Goal: Task Accomplishment & Management: Manage account settings

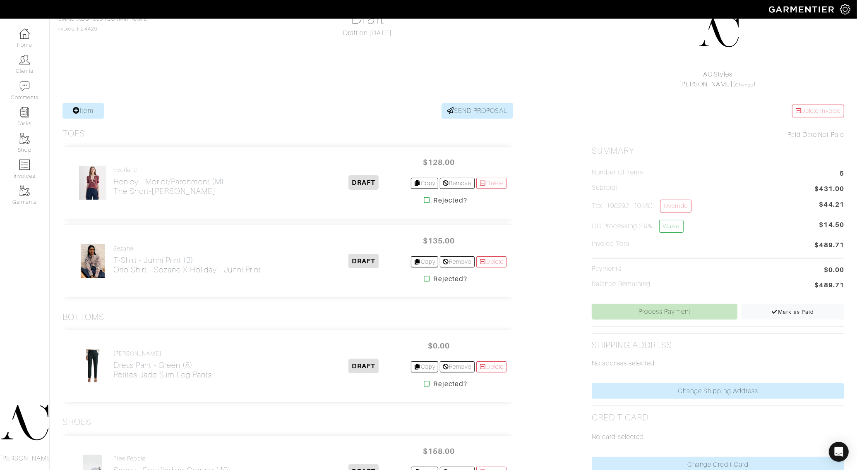
scroll to position [52, 0]
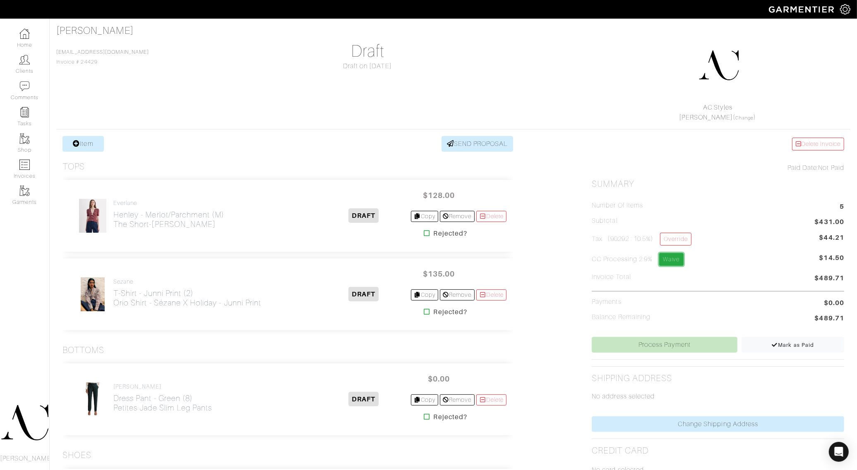
click at [669, 261] on link "Waive" at bounding box center [671, 259] width 24 height 13
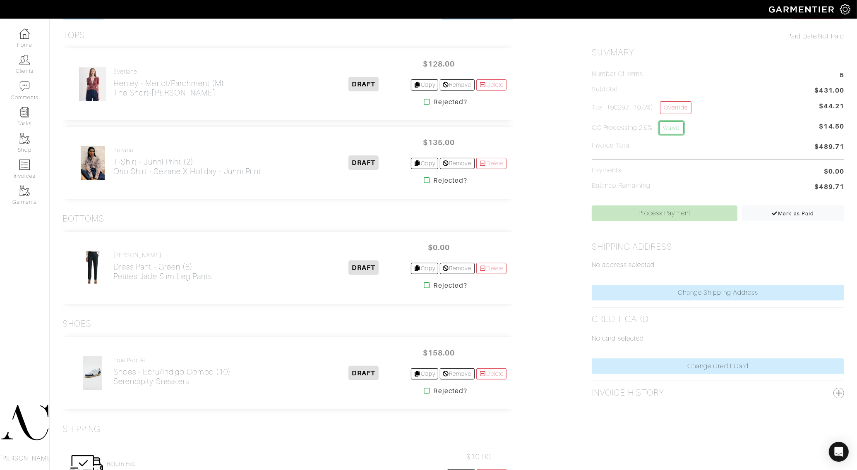
scroll to position [207, 0]
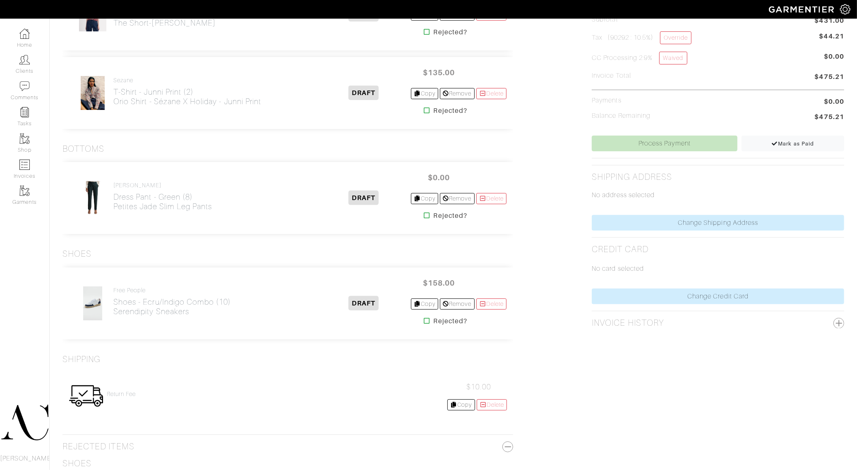
scroll to position [259, 0]
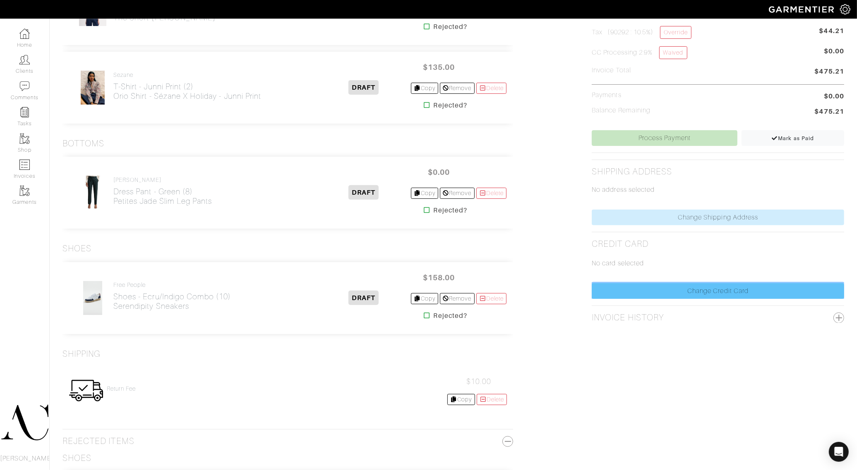
click at [669, 287] on link "Change Credit Card" at bounding box center [718, 291] width 252 height 16
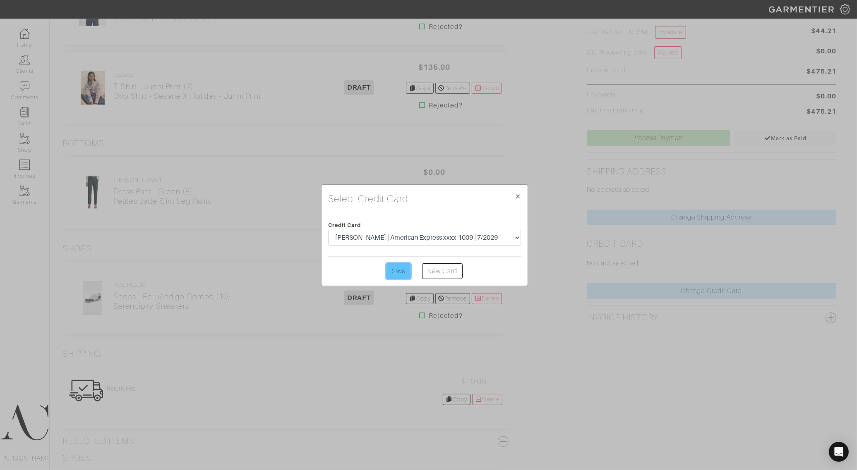
click at [397, 269] on input "Save" at bounding box center [398, 272] width 24 height 16
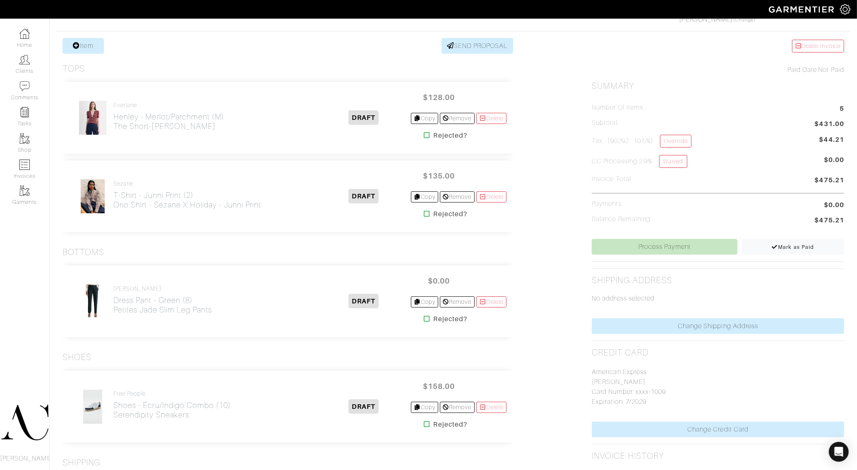
scroll to position [103, 0]
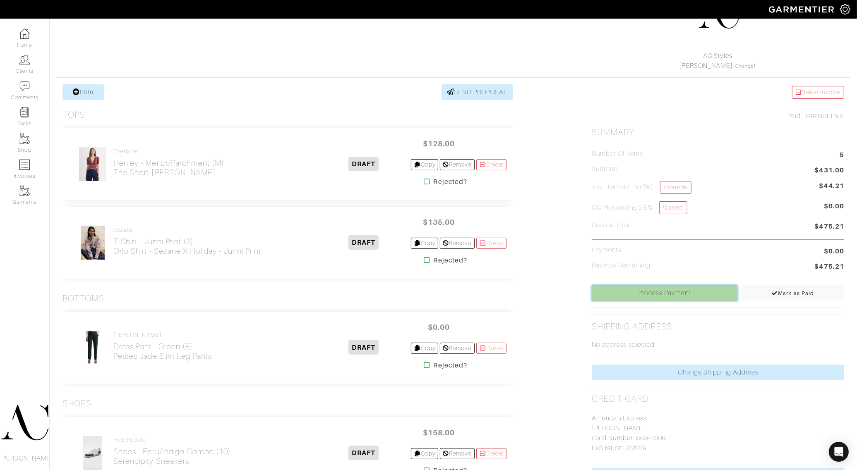
click at [684, 289] on link "Process Payment" at bounding box center [664, 294] width 145 height 16
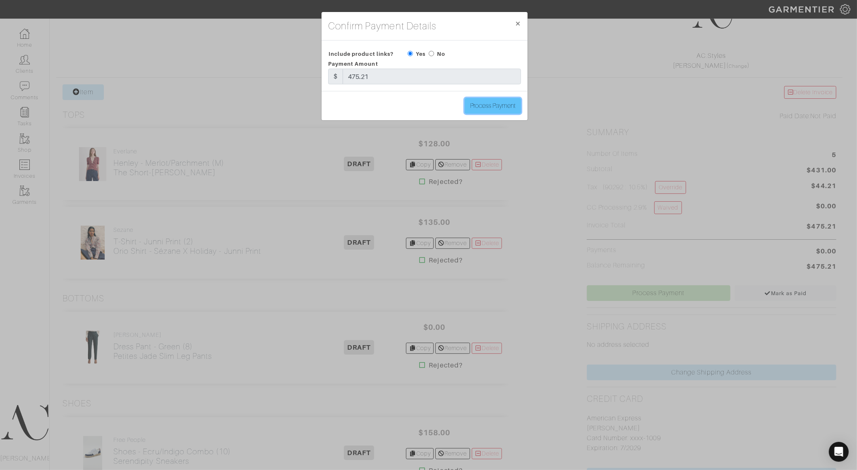
click at [476, 110] on input "Process Payment" at bounding box center [493, 106] width 56 height 16
type input "Process Payment"
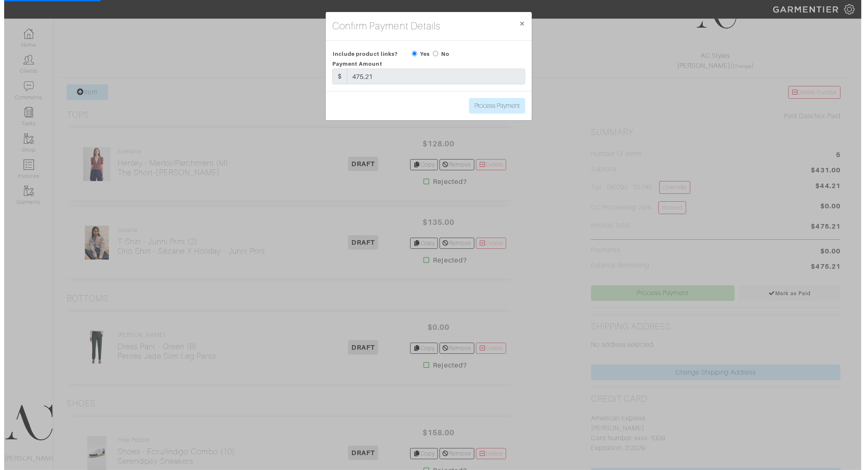
scroll to position [0, 0]
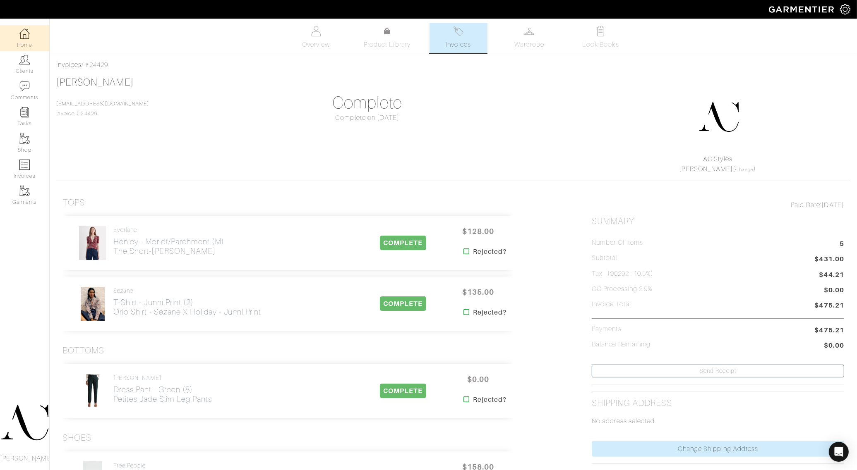
click at [28, 31] on img at bounding box center [24, 34] width 10 height 10
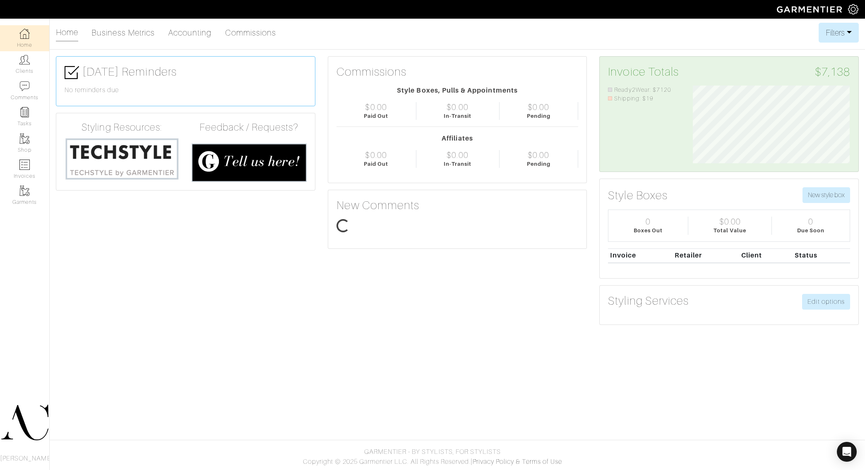
scroll to position [78, 169]
click at [206, 30] on link "Accounting" at bounding box center [190, 32] width 44 height 17
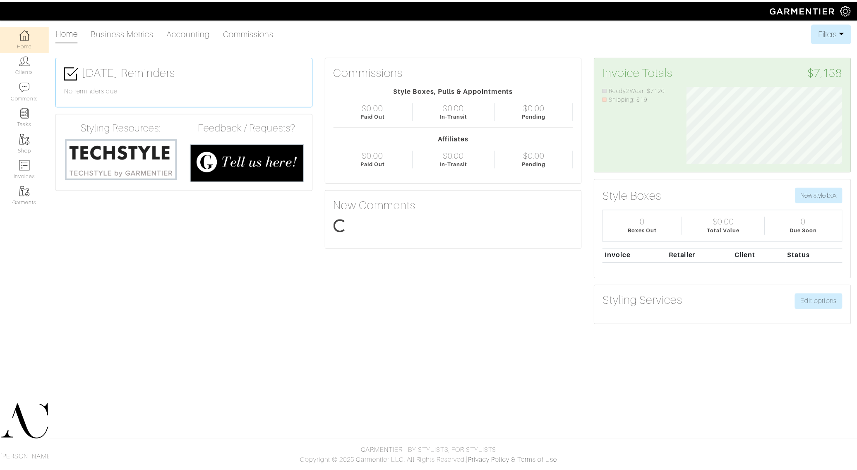
scroll to position [78, 169]
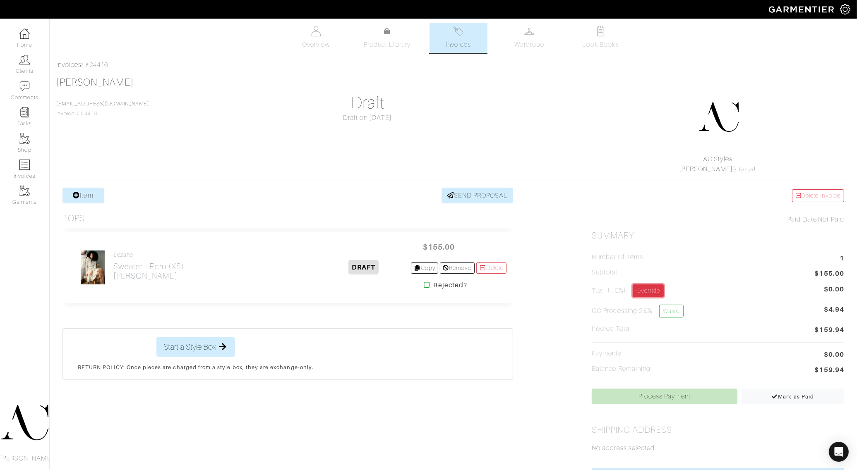
click at [638, 292] on link "Override" at bounding box center [648, 291] width 31 height 13
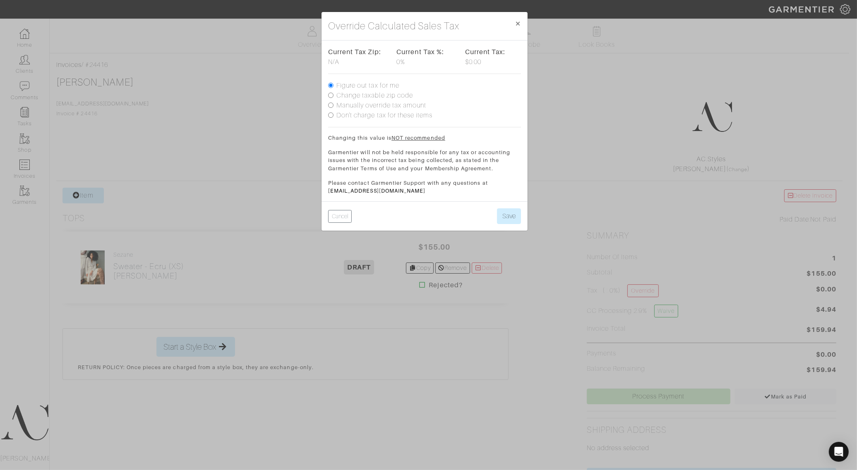
click at [355, 94] on label "Change taxable zip code" at bounding box center [374, 96] width 77 height 10
click at [334, 94] on input "Change taxable zip code" at bounding box center [330, 95] width 5 height 5
radio input "true"
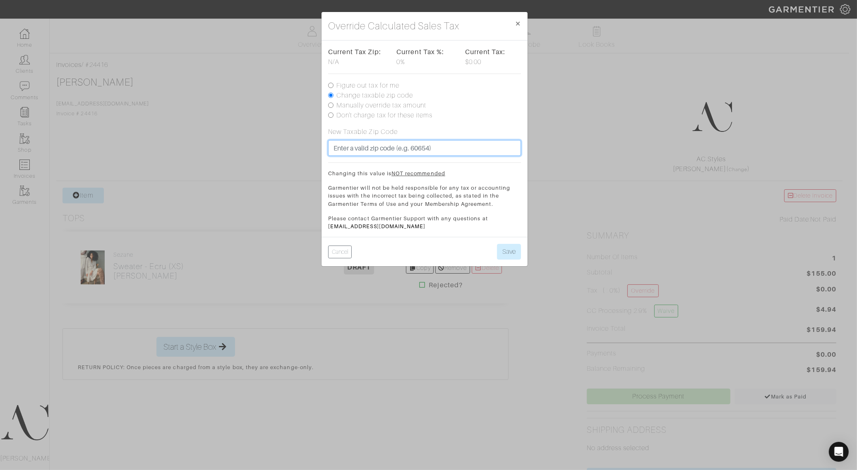
click at [368, 149] on input "text" at bounding box center [424, 148] width 193 height 16
type input "35244"
click at [497, 244] on button "Save" at bounding box center [509, 252] width 24 height 16
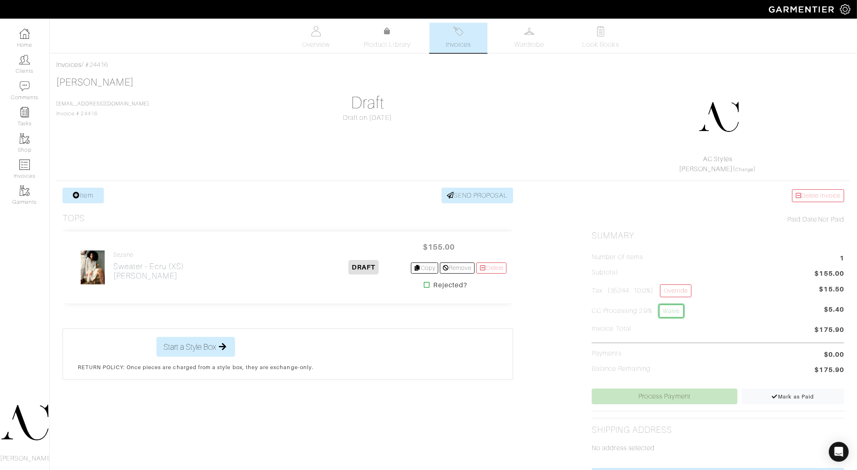
click at [674, 310] on link "Waive" at bounding box center [671, 311] width 24 height 13
click at [680, 294] on link "Override" at bounding box center [675, 291] width 31 height 13
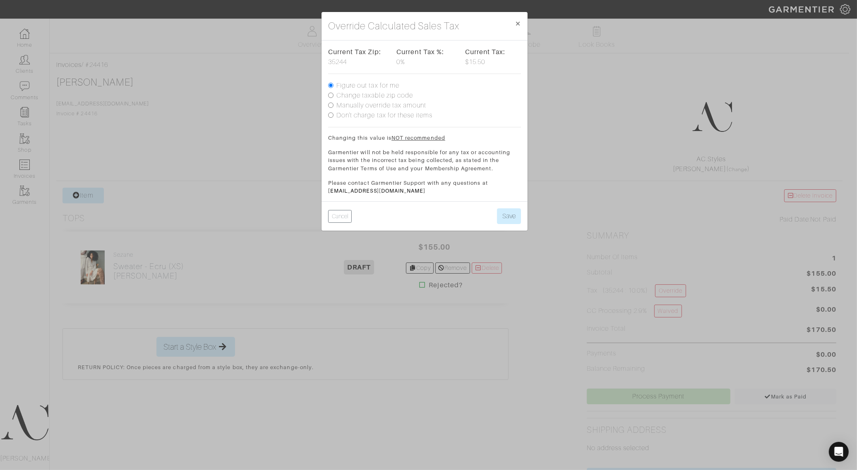
click at [374, 94] on label "Change taxable zip code" at bounding box center [374, 96] width 77 height 10
click at [334, 94] on input "Change taxable zip code" at bounding box center [330, 95] width 5 height 5
radio input "true"
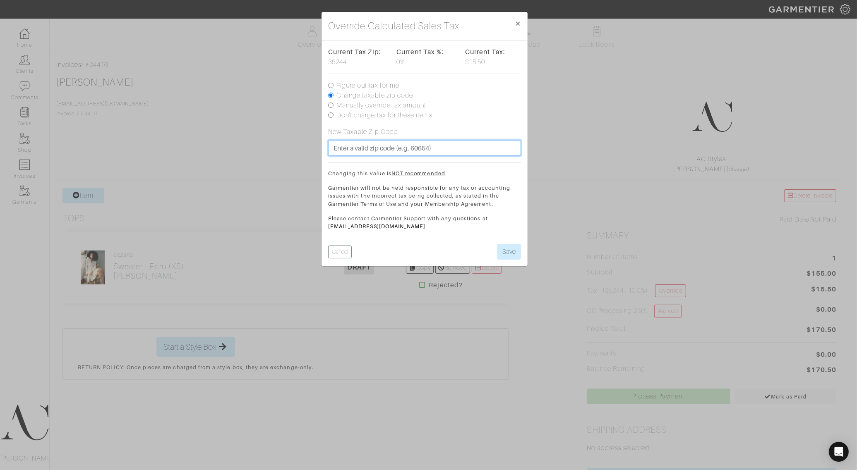
click at [376, 147] on input "text" at bounding box center [424, 148] width 193 height 16
type input "35244"
click at [508, 254] on button "Save" at bounding box center [509, 252] width 24 height 16
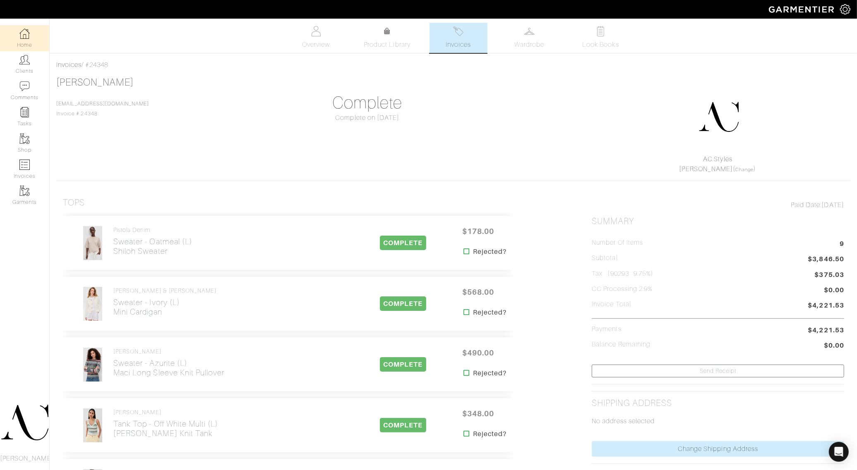
click at [23, 36] on img at bounding box center [24, 34] width 10 height 10
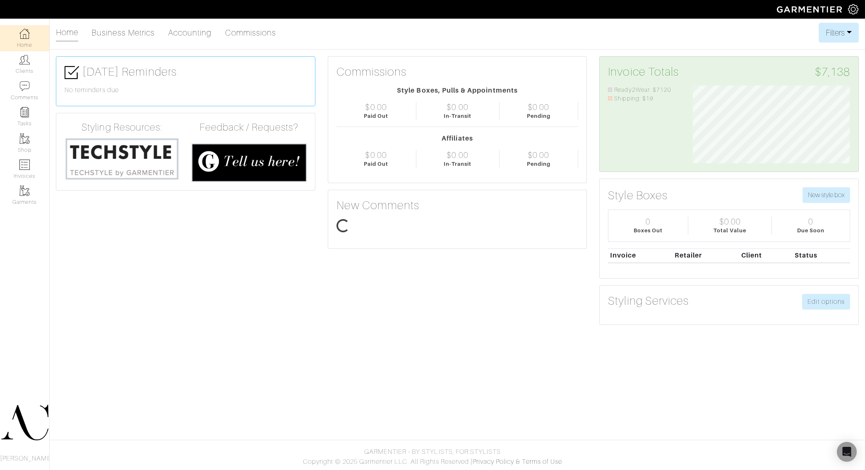
scroll to position [78, 169]
click at [197, 34] on link "Accounting" at bounding box center [190, 32] width 44 height 17
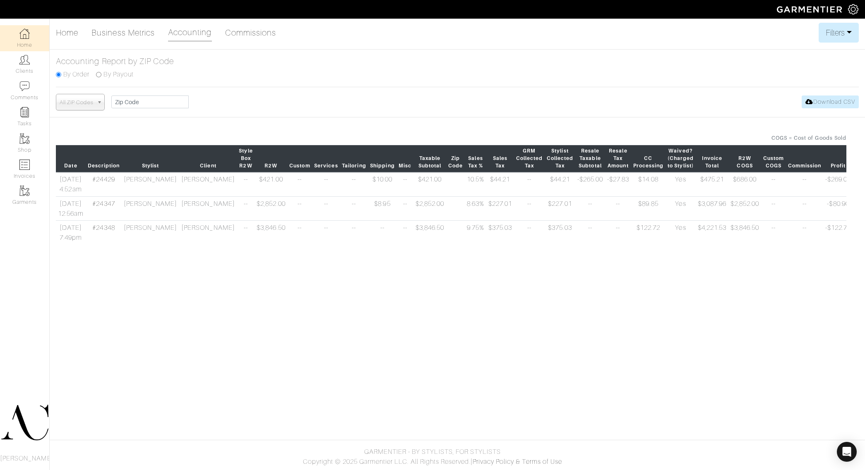
click at [539, 327] on body "AC.Styles [PERSON_NAME] Home Clients Invoices Comments Reminders Stylists Shop …" at bounding box center [432, 235] width 865 height 470
